Goal: Information Seeking & Learning: Learn about a topic

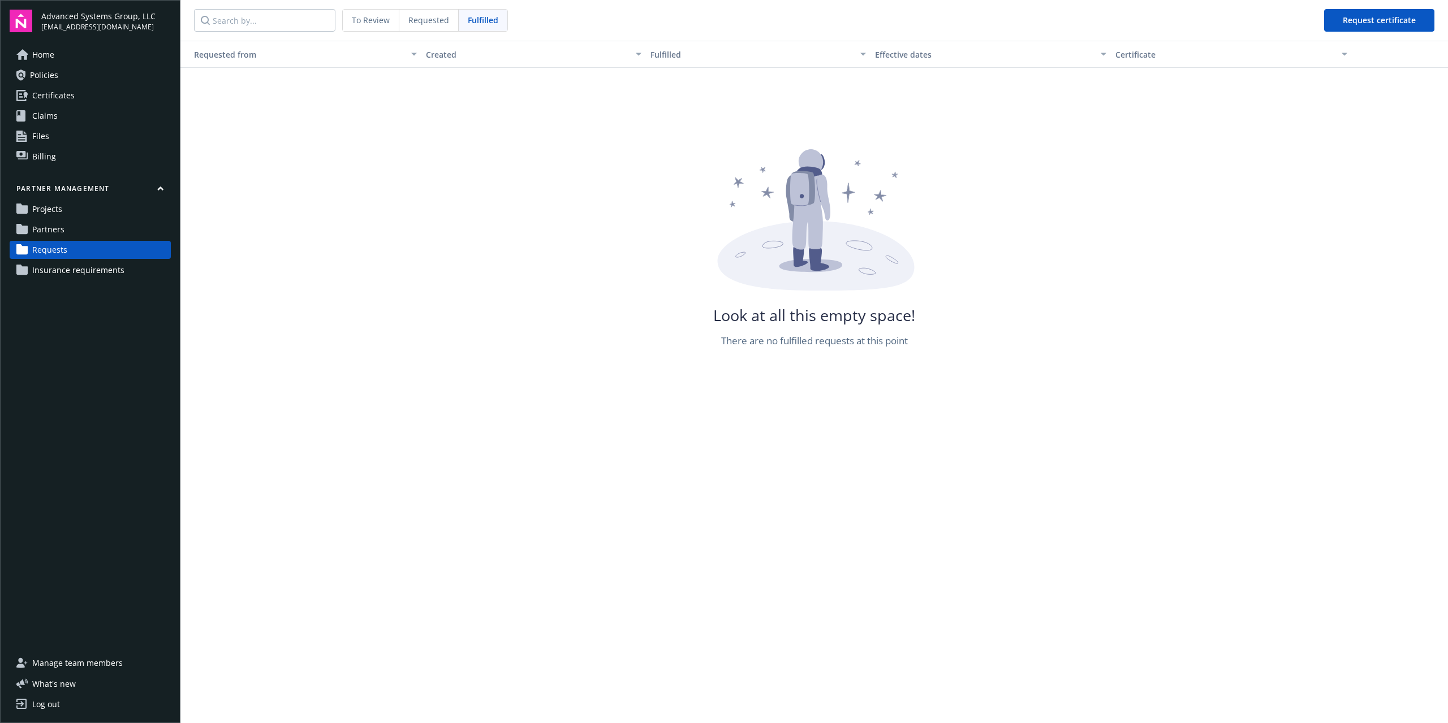
click at [55, 273] on span "Insurance requirements" at bounding box center [78, 270] width 92 height 18
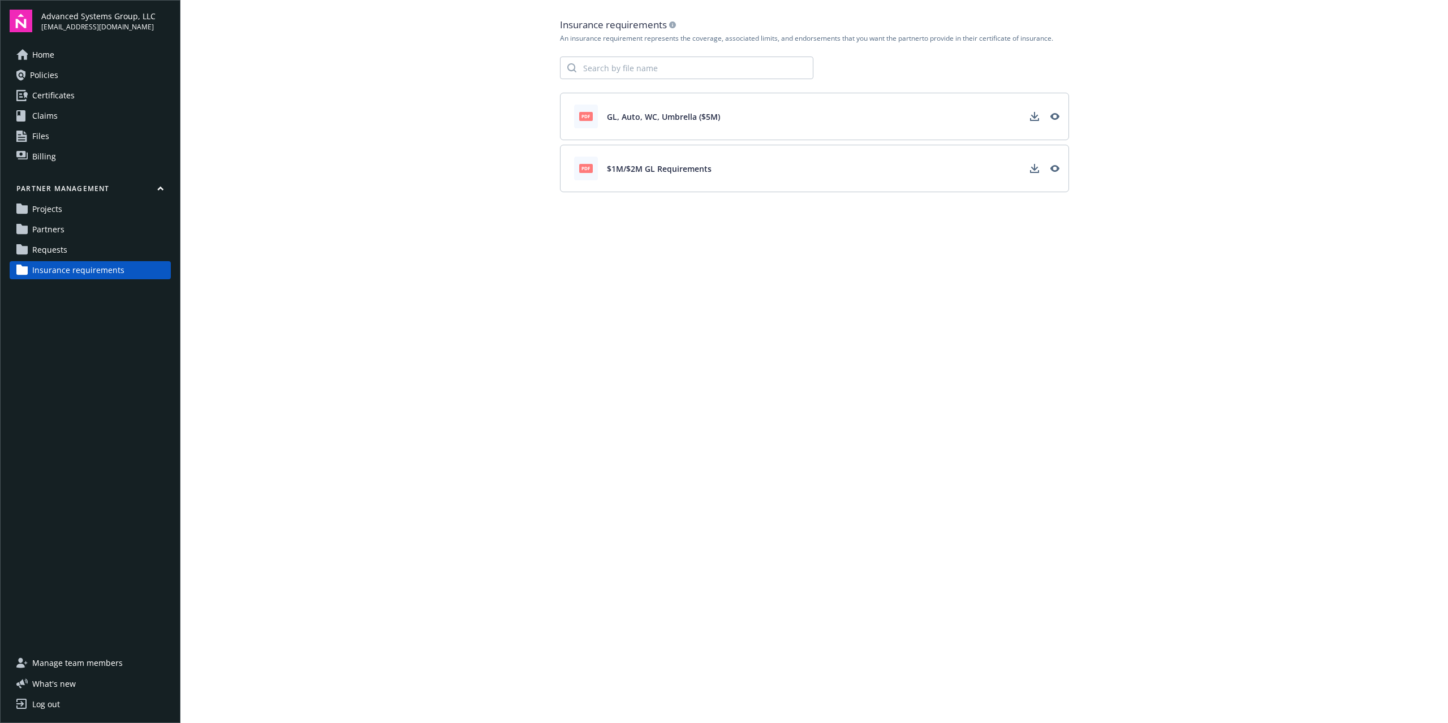
click at [587, 362] on main "Insurance requirements An insurance requirement represents the coverage, associ…" at bounding box center [814, 361] width 1268 height 723
